Goal: Task Accomplishment & Management: Use online tool/utility

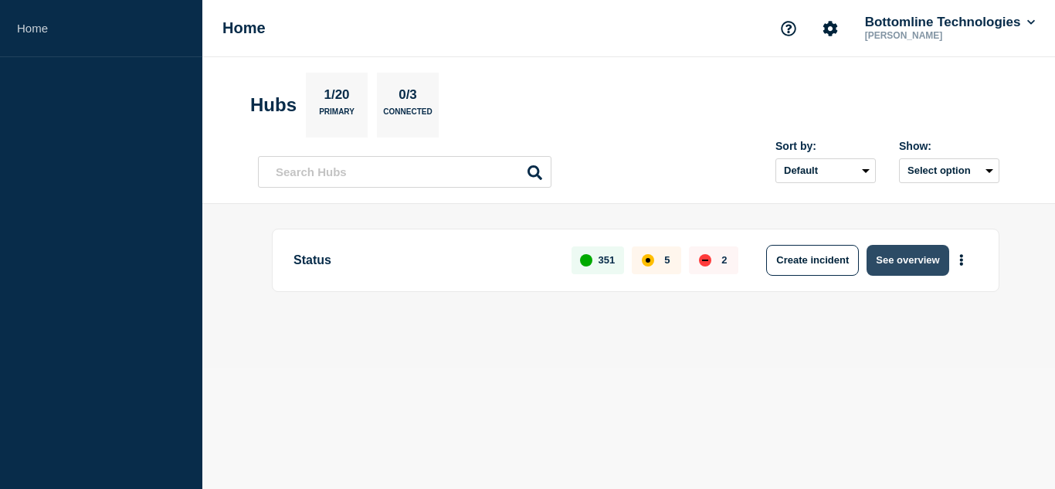
click at [903, 257] on button "See overview" at bounding box center [908, 260] width 82 height 31
click at [914, 253] on button "See overview" at bounding box center [908, 260] width 82 height 31
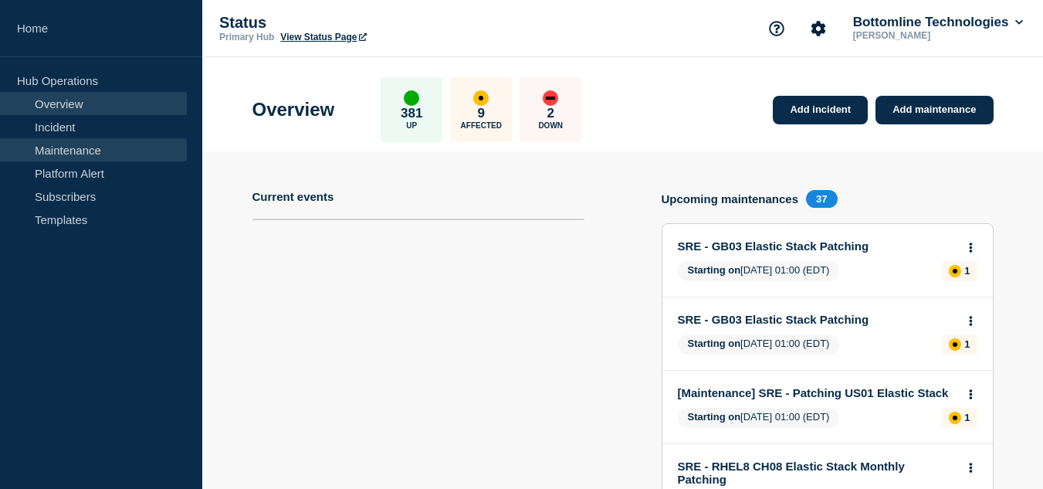
click at [83, 154] on link "Maintenance" at bounding box center [93, 149] width 187 height 23
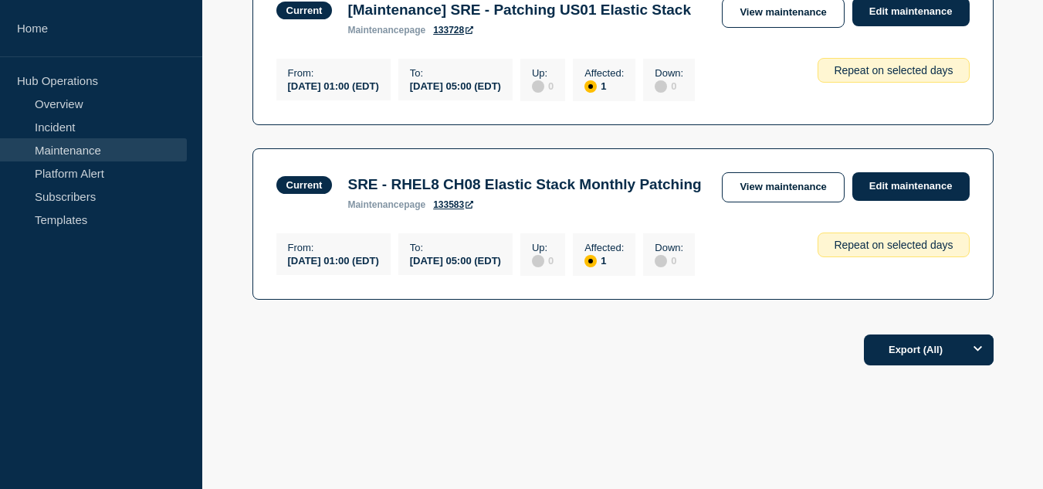
scroll to position [775, 0]
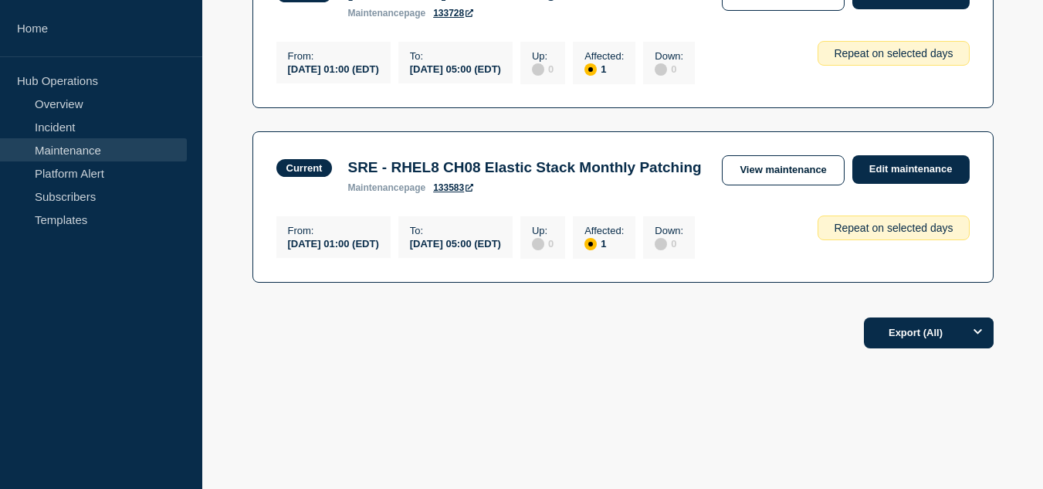
click at [649, 358] on footer "Export (All)" at bounding box center [622, 339] width 841 height 67
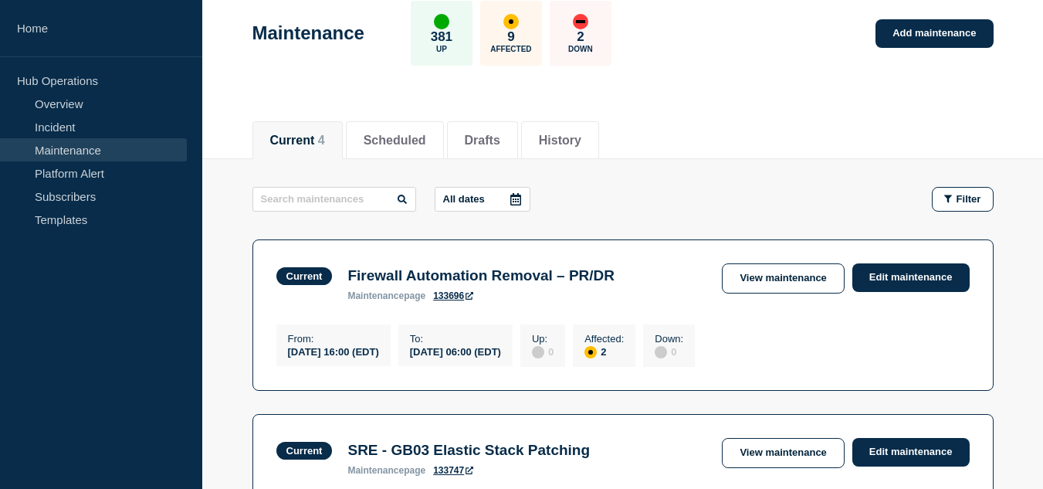
scroll to position [0, 0]
